Goal: Information Seeking & Learning: Check status

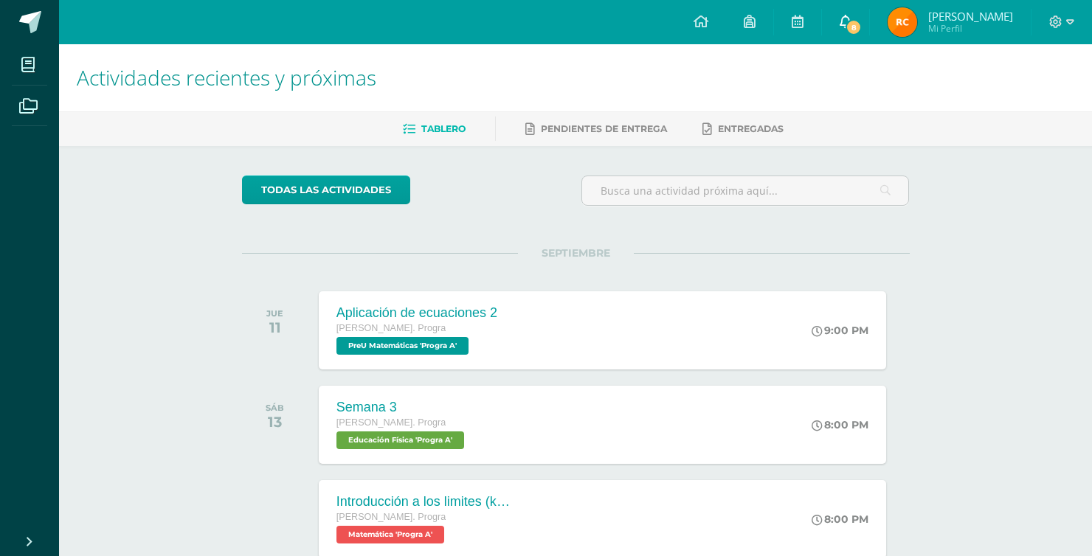
click at [862, 19] on span "8" at bounding box center [854, 27] width 16 height 16
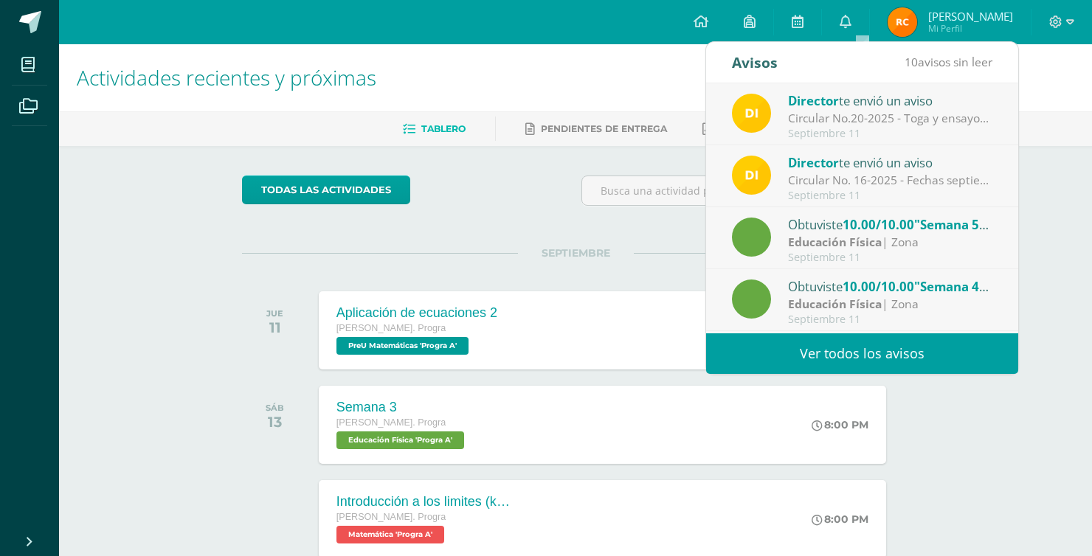
click at [880, 102] on div "Director te envió un aviso" at bounding box center [890, 100] width 205 height 19
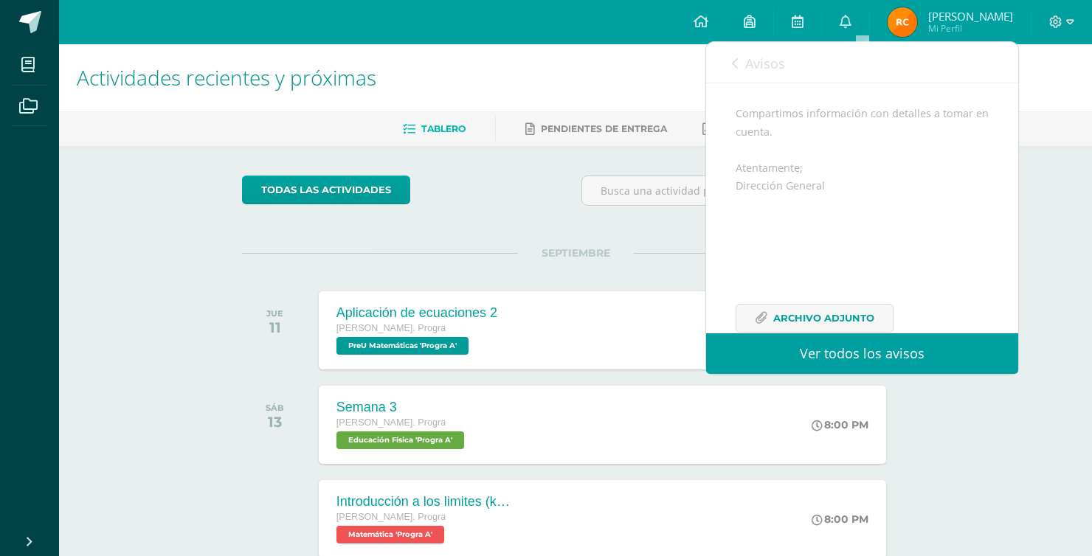
scroll to position [215, 0]
click at [813, 280] on span "Archivo Adjunto" at bounding box center [823, 286] width 101 height 27
click at [738, 76] on link "Avisos" at bounding box center [758, 63] width 53 height 42
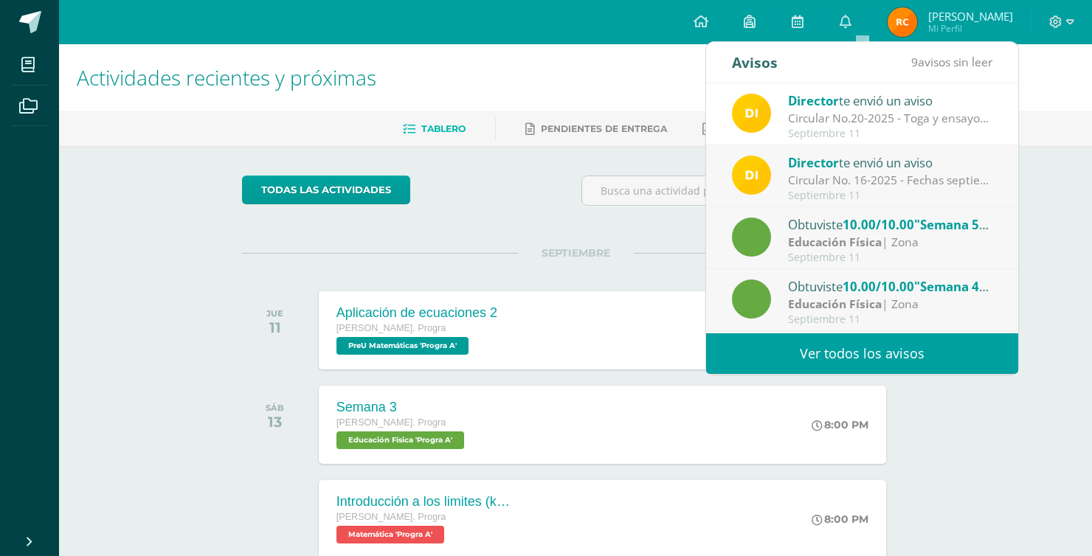
click at [785, 168] on div "Director te envió un aviso Circular No. 16-2025 - Fechas septiembre: Estimados …" at bounding box center [862, 177] width 261 height 49
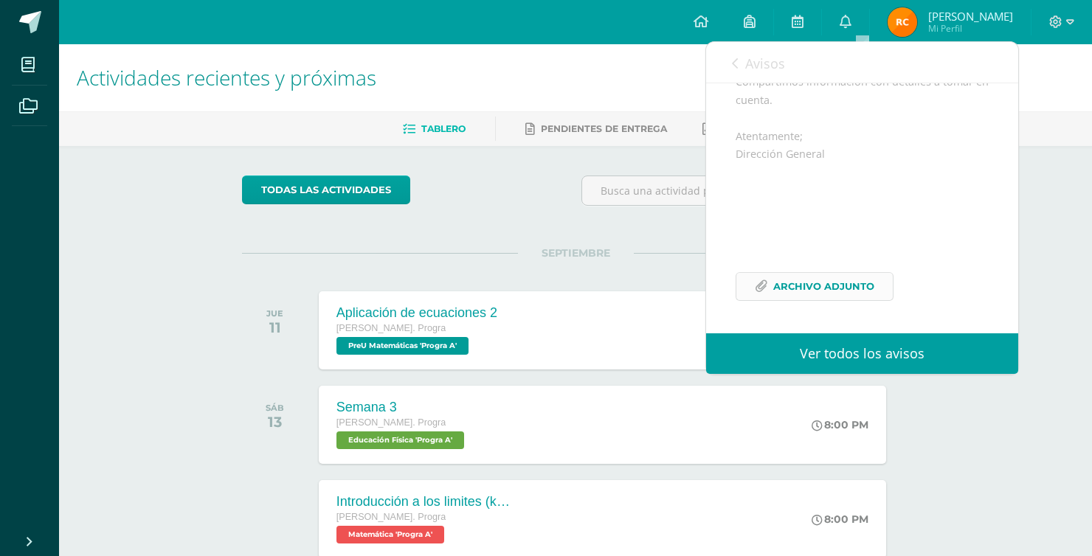
click at [821, 275] on span "Archivo Adjunto" at bounding box center [823, 286] width 101 height 27
click at [742, 69] on link "Avisos" at bounding box center [758, 63] width 53 height 42
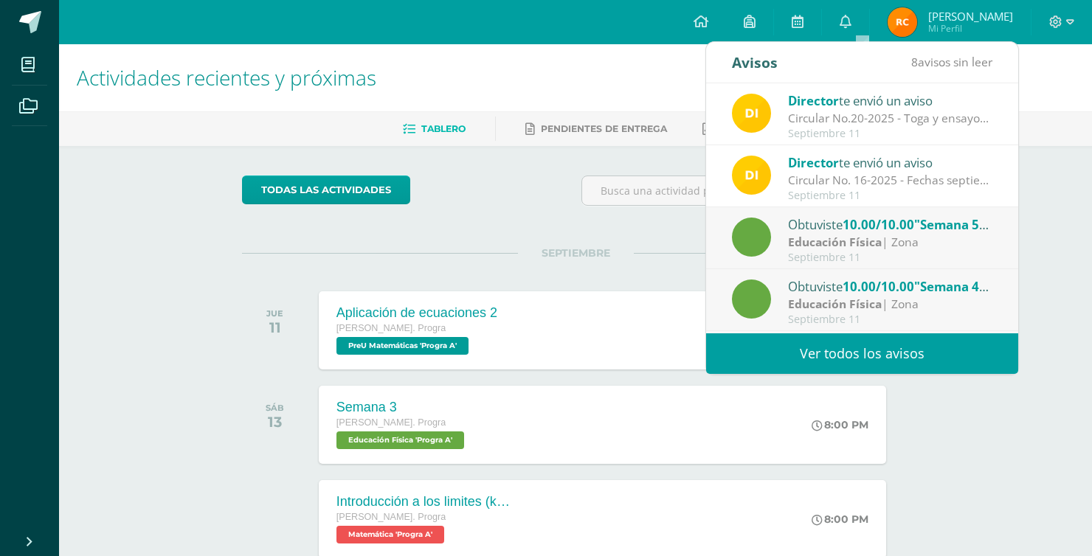
click at [816, 231] on div "Obtuviste 10.00/10.00 "Semana 5" en Educación Física" at bounding box center [890, 224] width 205 height 19
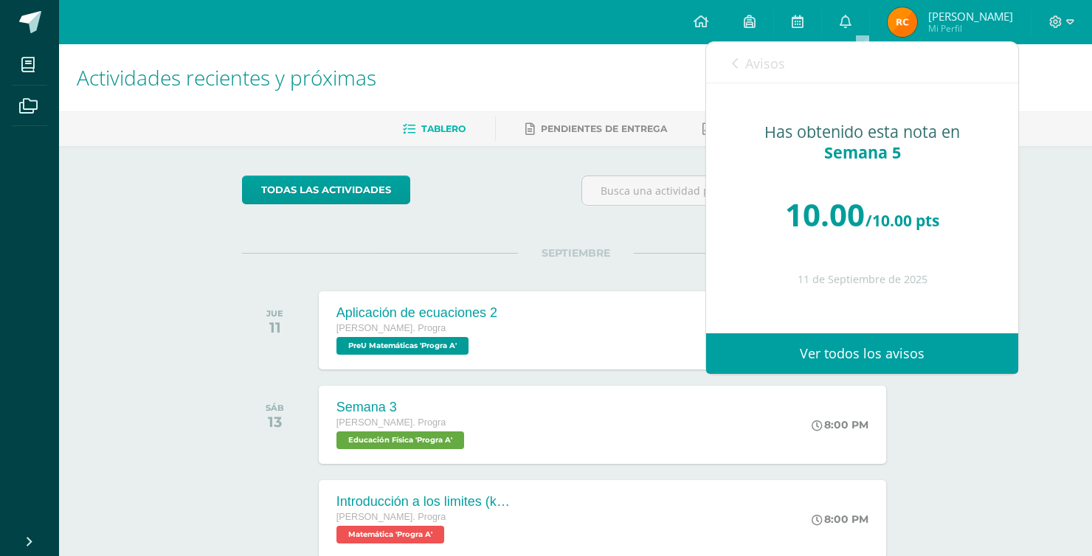
click at [785, 71] on div "Avisos 7 avisos sin leer Avisos" at bounding box center [862, 62] width 312 height 41
click at [776, 69] on span "Avisos" at bounding box center [765, 64] width 40 height 18
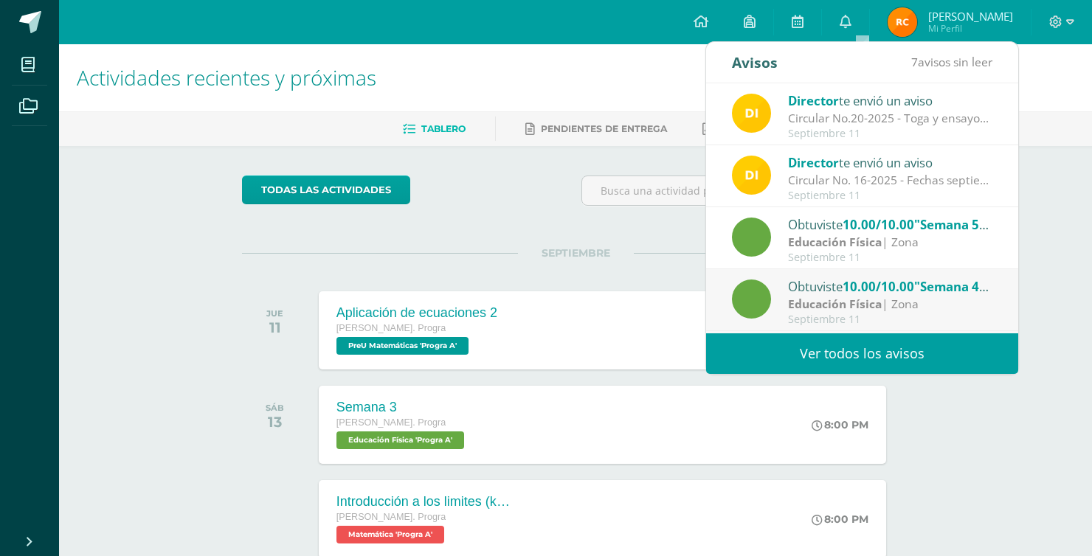
click at [847, 286] on span "10.00/10.00" at bounding box center [879, 286] width 72 height 17
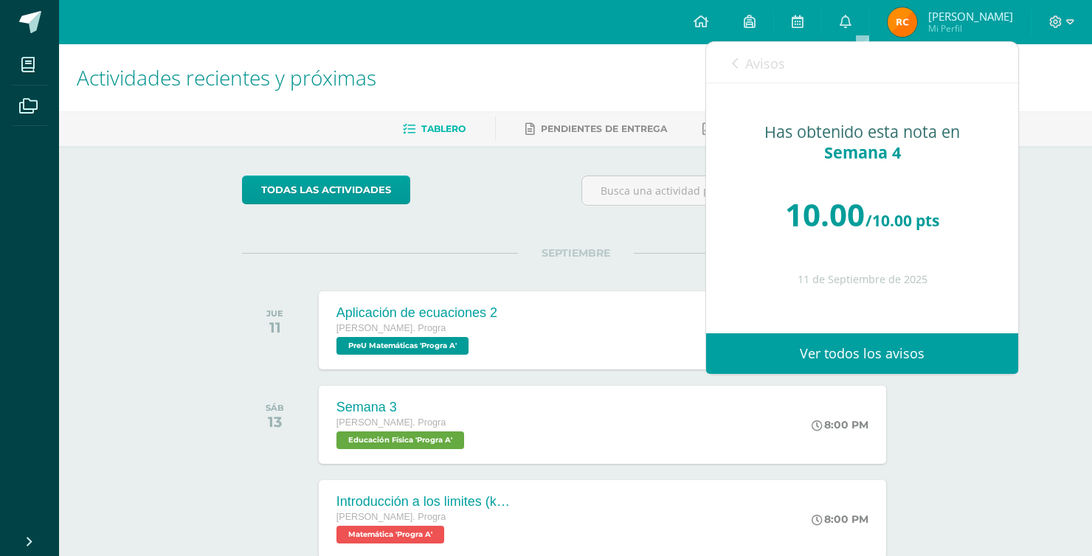
click at [757, 42] on link "Avisos" at bounding box center [758, 63] width 53 height 42
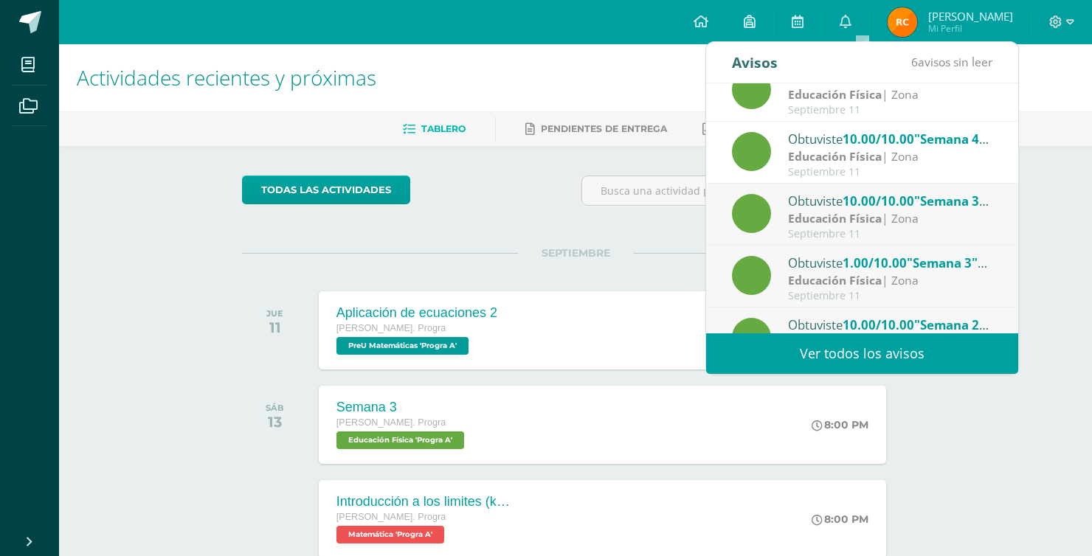
scroll to position [245, 0]
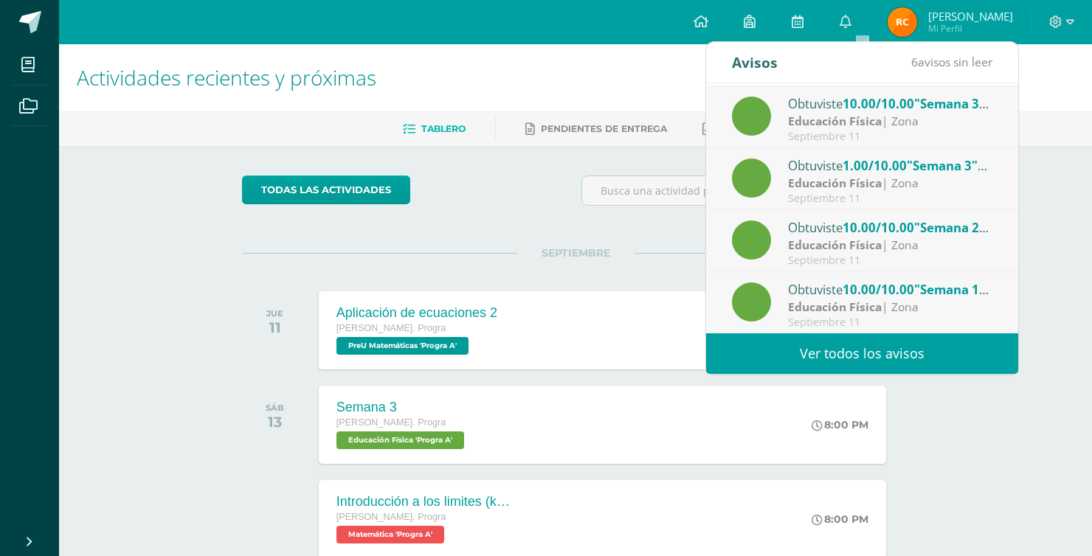
click at [818, 290] on div "Obtuviste 10.00/10.00 "Semana 1" en Educación Física" at bounding box center [890, 289] width 205 height 19
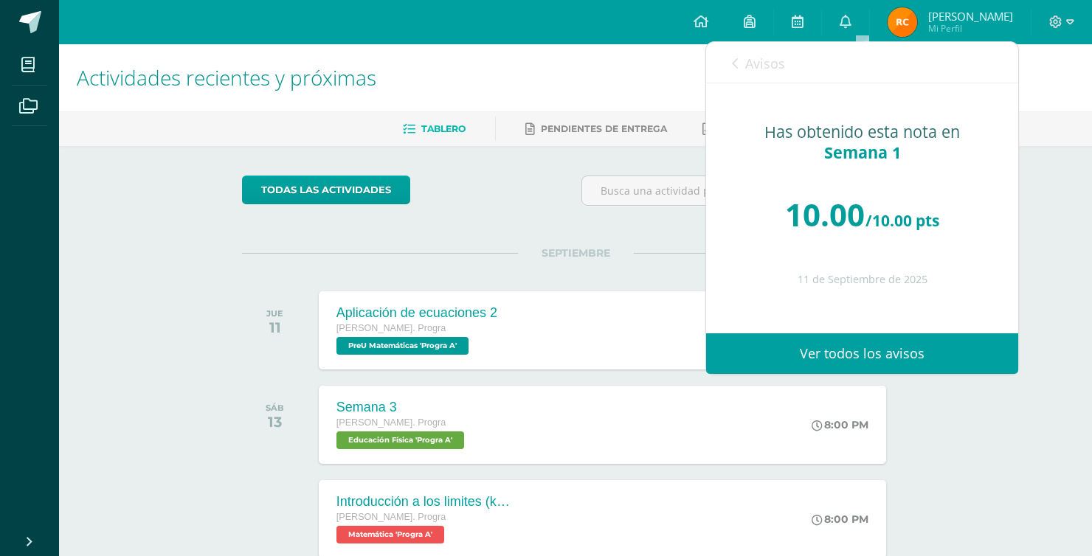
click at [768, 61] on span "Avisos" at bounding box center [765, 64] width 40 height 18
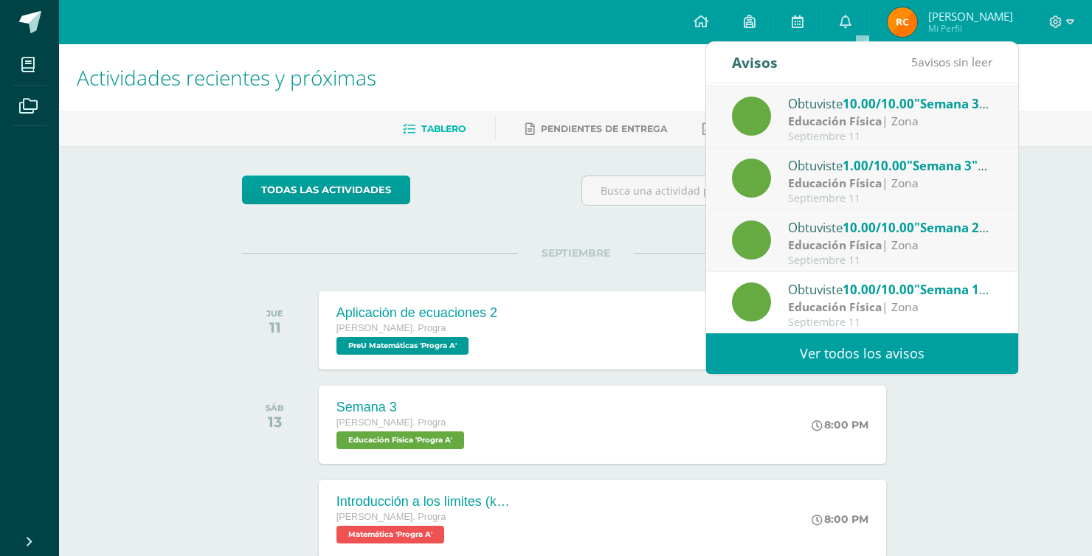
click at [841, 251] on strong "Educación Física" at bounding box center [835, 245] width 94 height 16
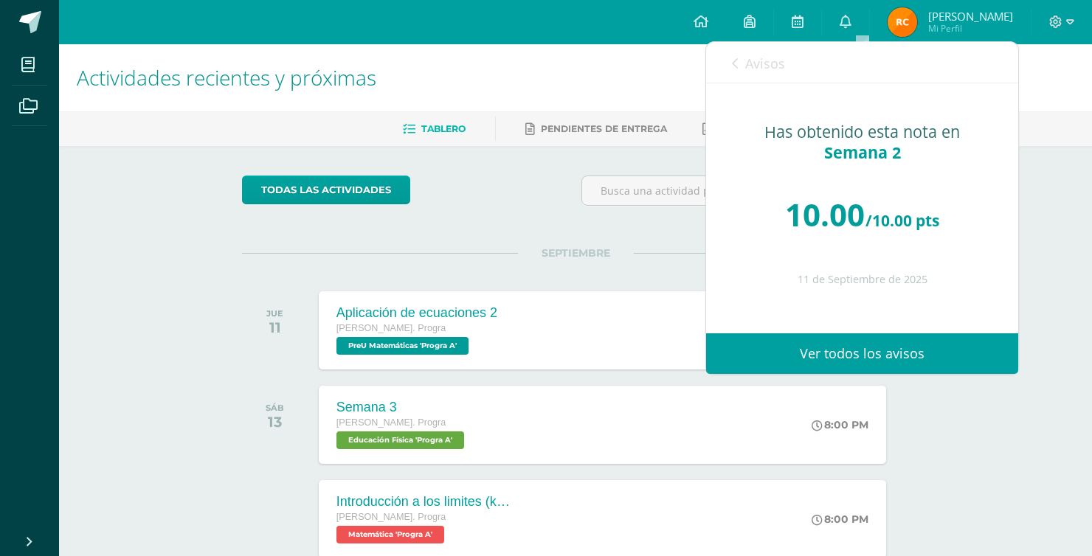
drag, startPoint x: 799, startPoint y: 66, endPoint x: 784, endPoint y: 64, distance: 14.8
click at [799, 66] on div "Avisos 4 avisos sin leer Avisos" at bounding box center [862, 62] width 312 height 41
click at [784, 64] on span "Avisos" at bounding box center [765, 64] width 40 height 18
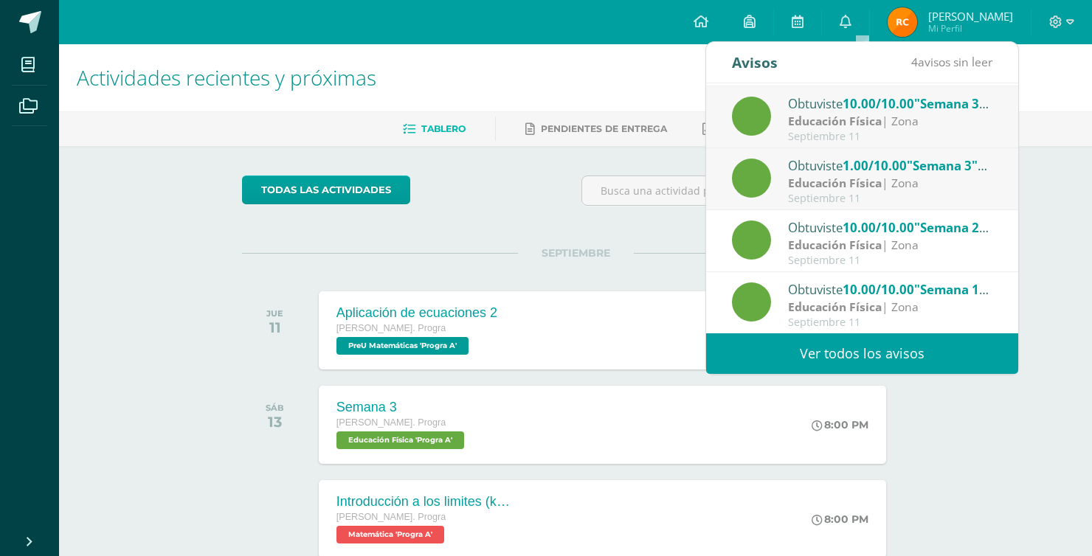
click at [837, 171] on div "Obtuviste 1.00/10.00 "Semana 3" en Educación Física" at bounding box center [890, 165] width 205 height 19
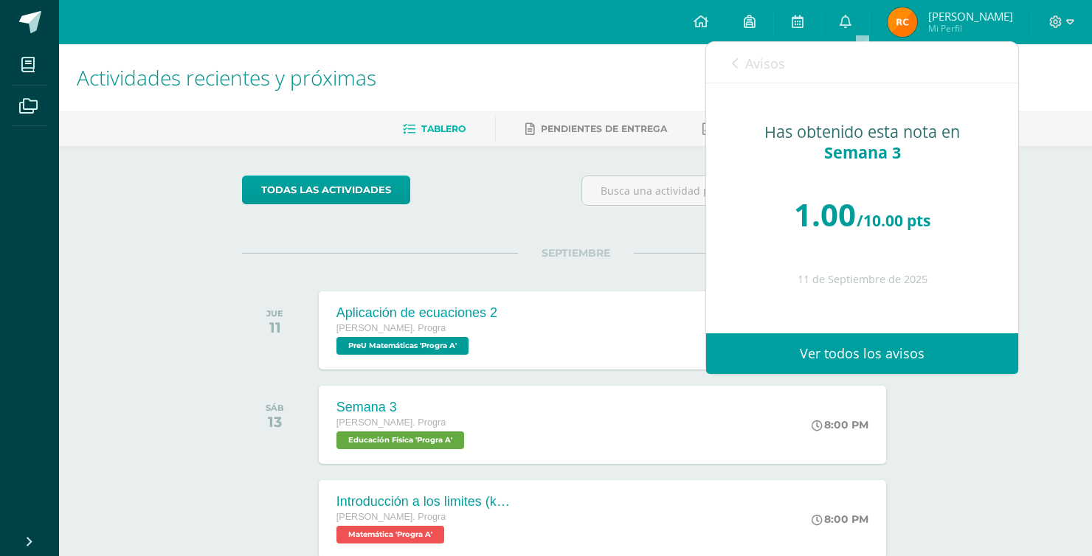
click at [753, 71] on span "Avisos" at bounding box center [765, 64] width 40 height 18
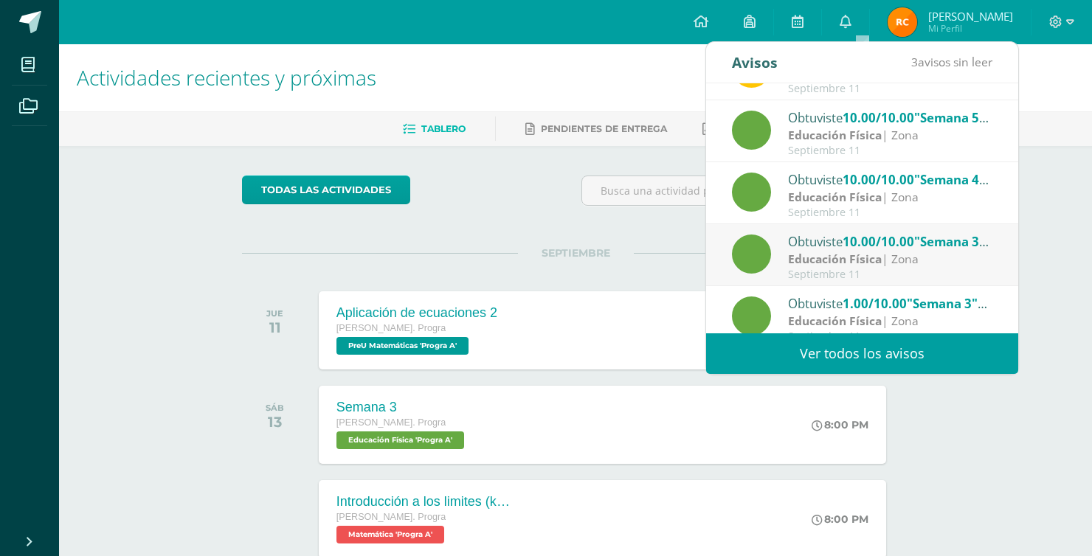
scroll to position [97, 0]
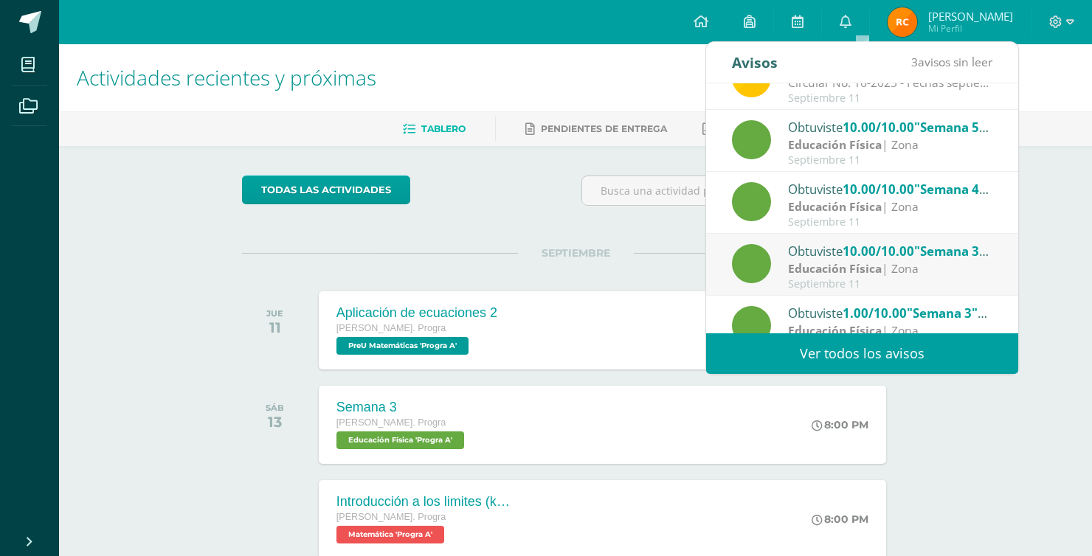
click at [825, 237] on div "Obtuviste 10.00/10.00 "Semana 3" en Educación Física Educación Física | Zona [D…" at bounding box center [862, 265] width 312 height 62
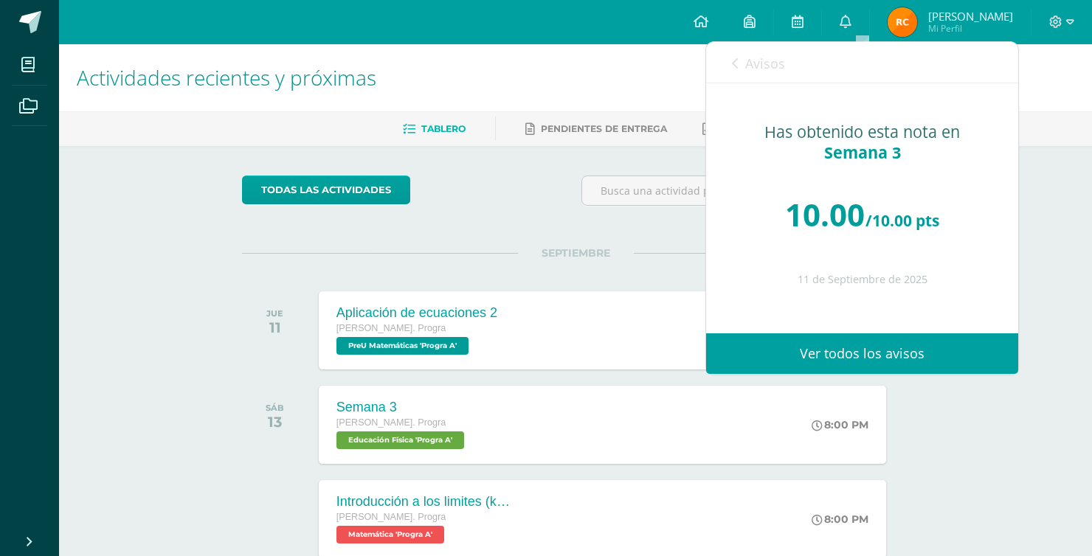
click at [758, 71] on span "Avisos" at bounding box center [765, 64] width 40 height 18
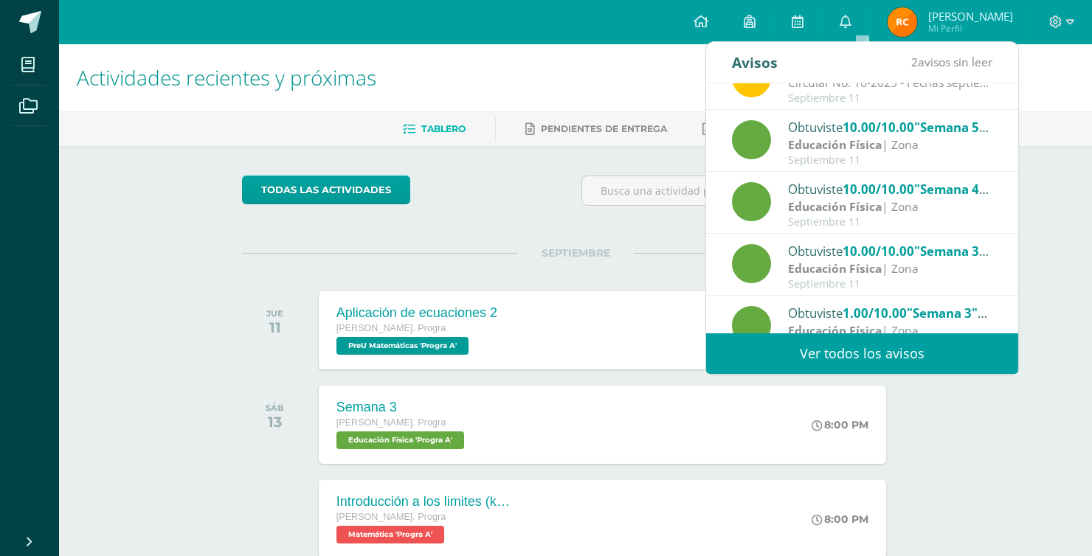
click at [523, 173] on div "todas las Actividades No tienes actividades Échale un vistazo a los demás perío…" at bounding box center [576, 540] width 727 height 789
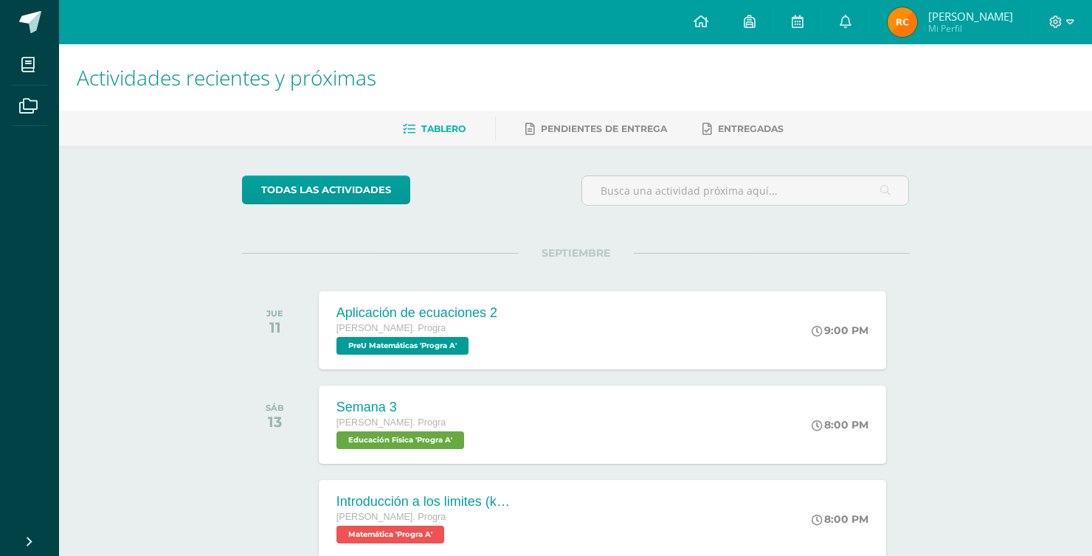
click at [1071, 191] on div "Actividades recientes y próximas Tablero Pendientes de entrega Entregadas todas…" at bounding box center [575, 489] width 1033 height 891
click at [956, 95] on h1 "Actividades recientes y próximas" at bounding box center [576, 77] width 998 height 67
click at [176, 155] on div "Actividades recientes y próximas Tablero Pendientes de entrega Entregadas todas…" at bounding box center [575, 489] width 1033 height 891
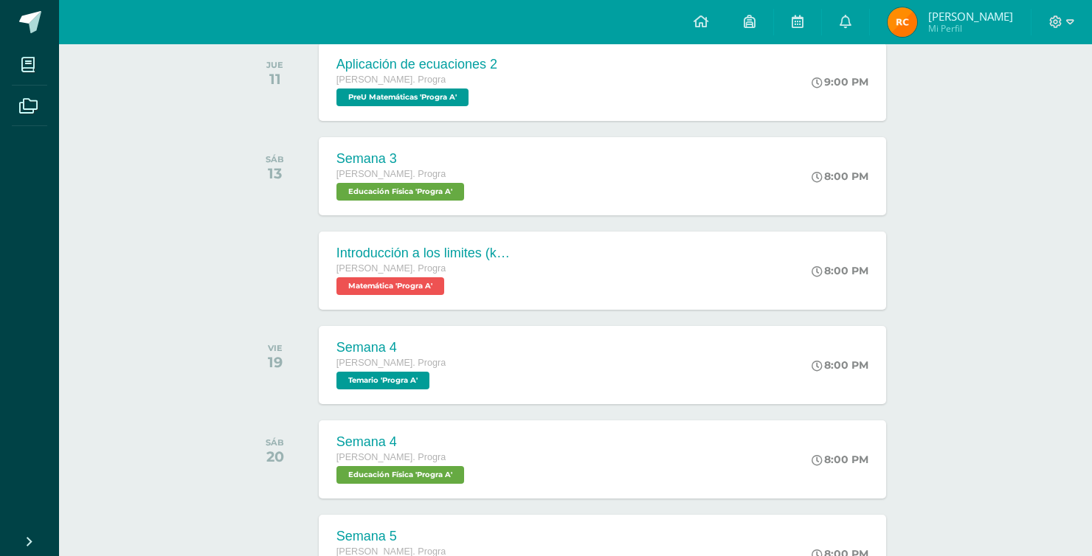
scroll to position [369, 0]
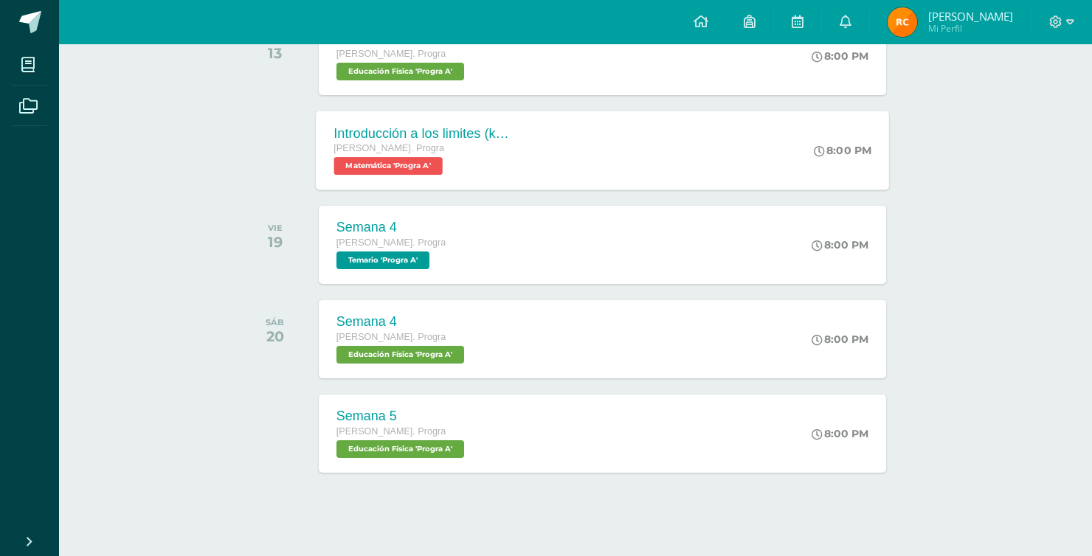
click at [538, 171] on div "Introducción a los limites ([PERSON_NAME]) [PERSON_NAME]. Progra Matemática 'Pr…" at bounding box center [602, 150] width 573 height 79
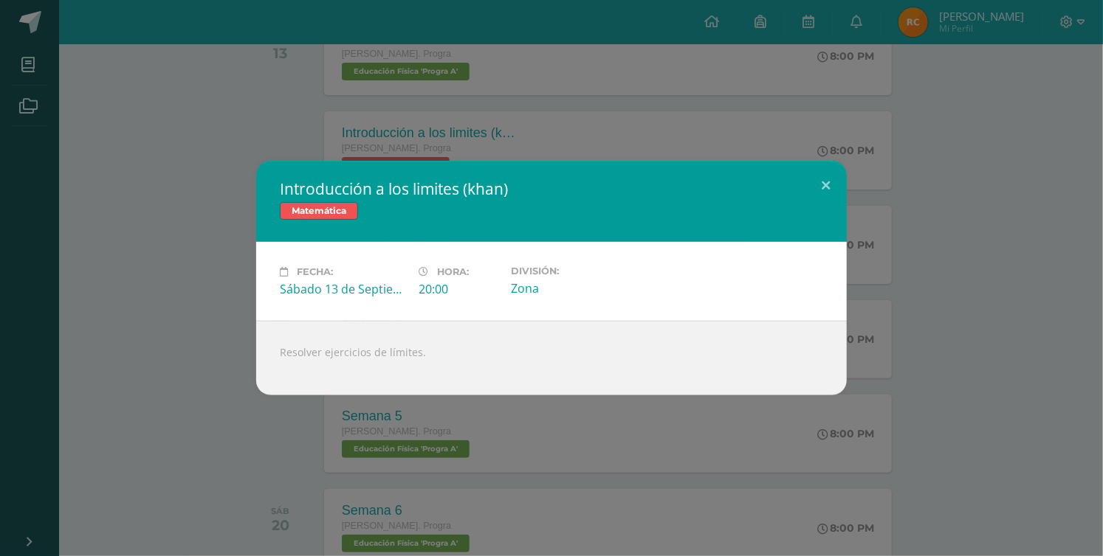
click at [131, 176] on div "Introducción a los limites ([PERSON_NAME]) Matemática Fecha: [DATE] Hora: 20:00…" at bounding box center [551, 278] width 1091 height 235
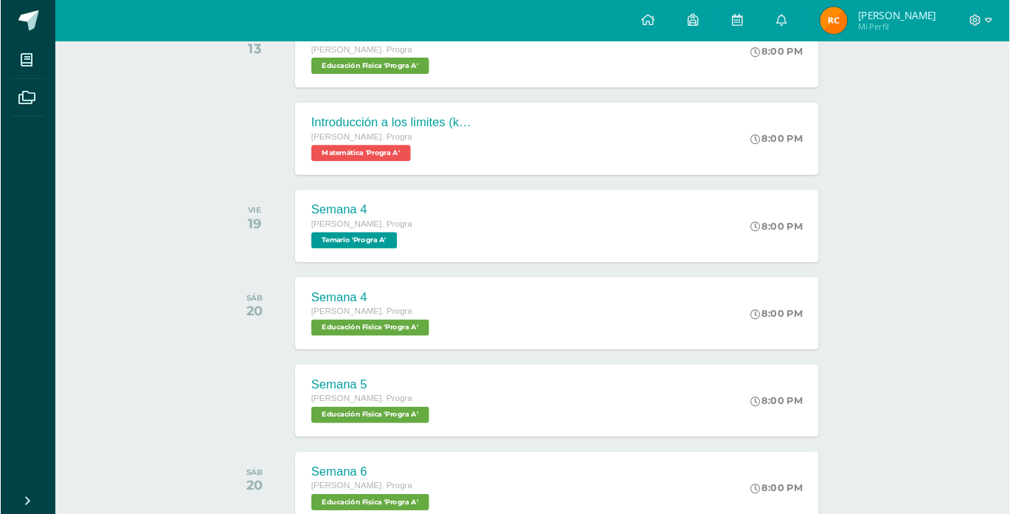
scroll to position [221, 0]
